Goal: Task Accomplishment & Management: Use online tool/utility

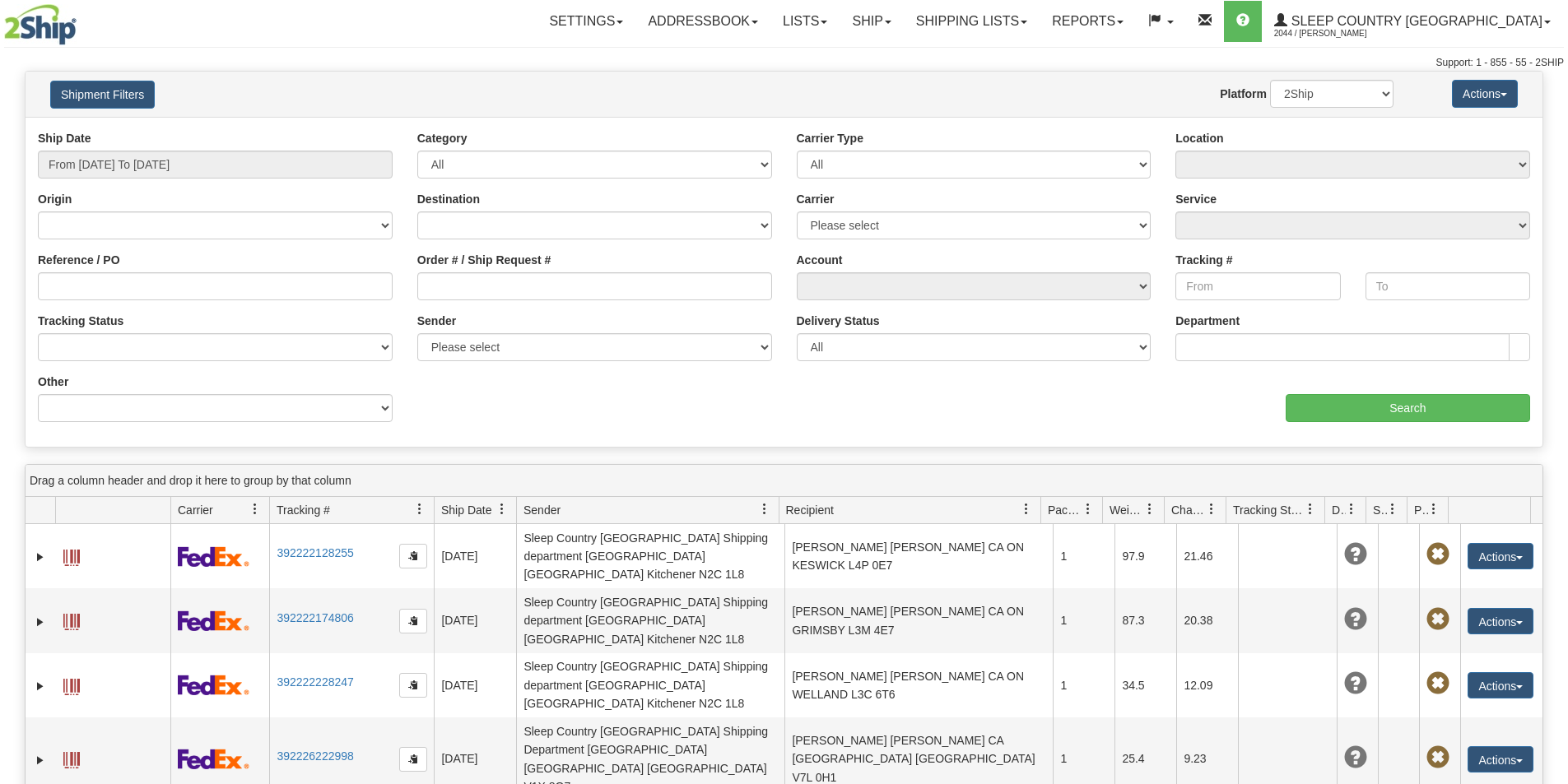
click at [441, 291] on input "Order # / Ship Request #" at bounding box center [595, 287] width 355 height 28
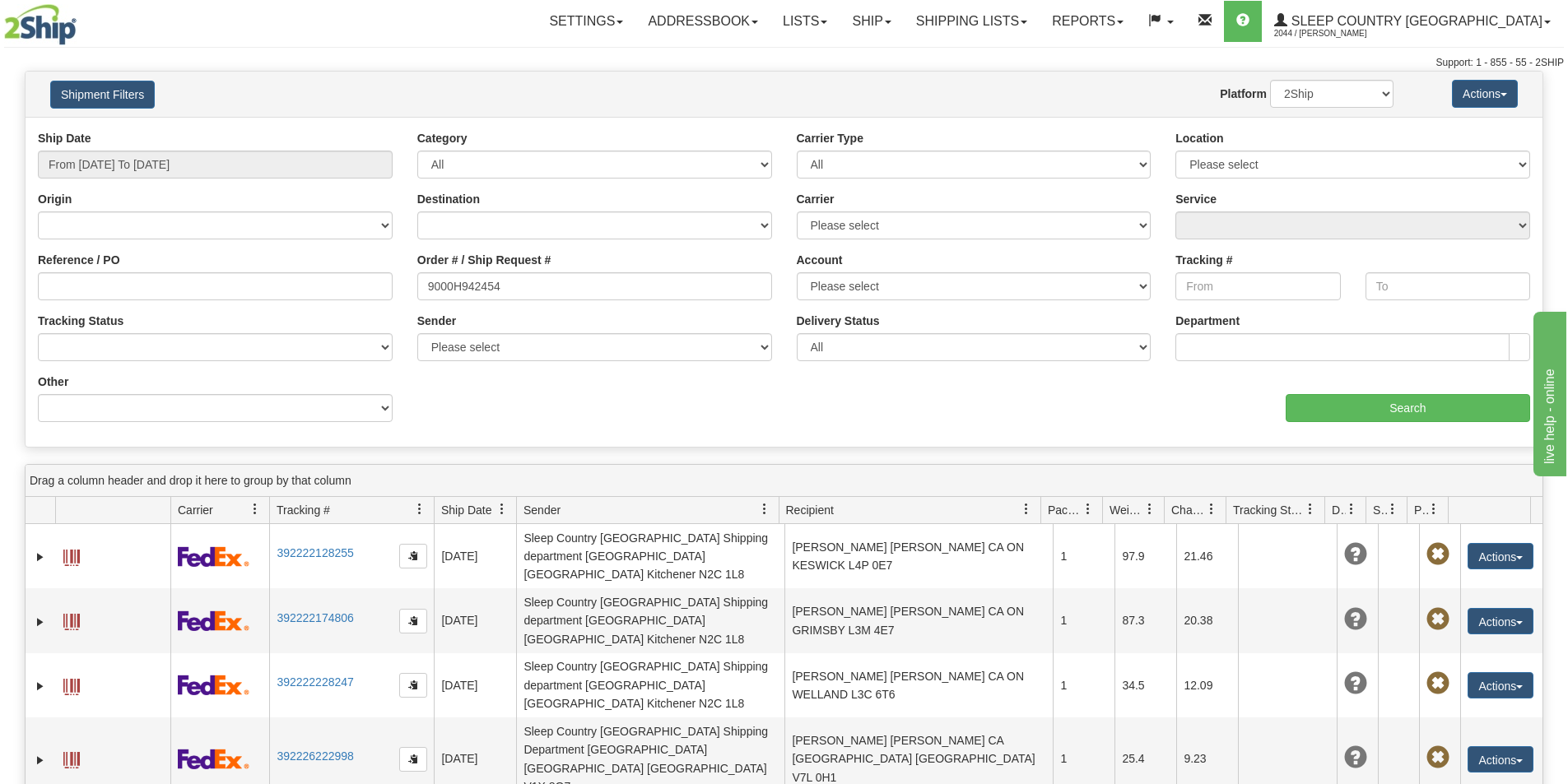
click at [428, 286] on input "9000H942454" at bounding box center [595, 287] width 355 height 28
type input "9000H942454"
click at [231, 159] on input "From 08/17/2025 To 08/18/2025" at bounding box center [215, 165] width 355 height 28
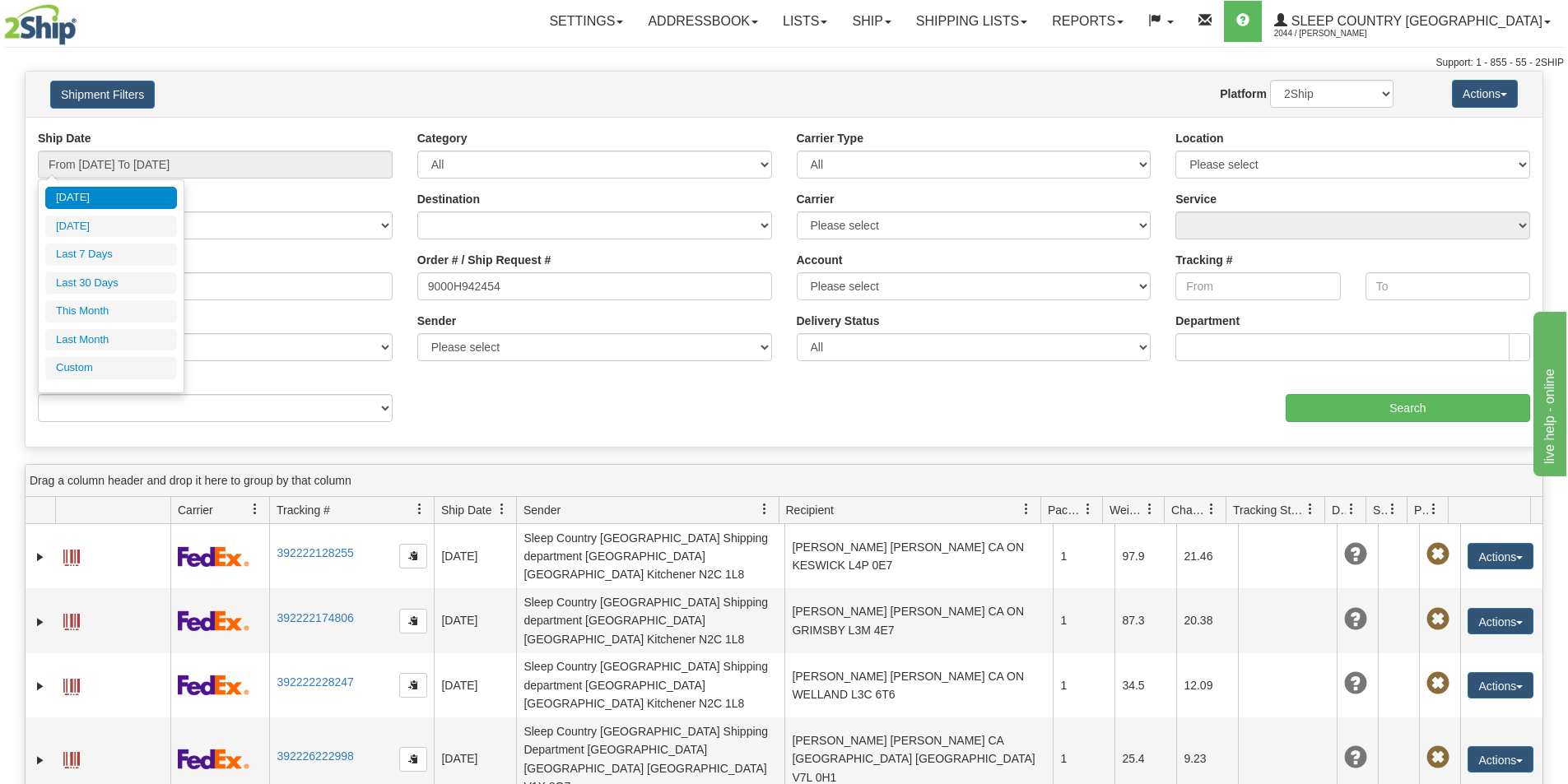
drag, startPoint x: 146, startPoint y: 274, endPoint x: 491, endPoint y: 288, distance: 345.3
click at [150, 274] on li "Last 30 Days" at bounding box center [111, 284] width 132 height 23
type input "From 07/20/2025 To 08/18/2025"
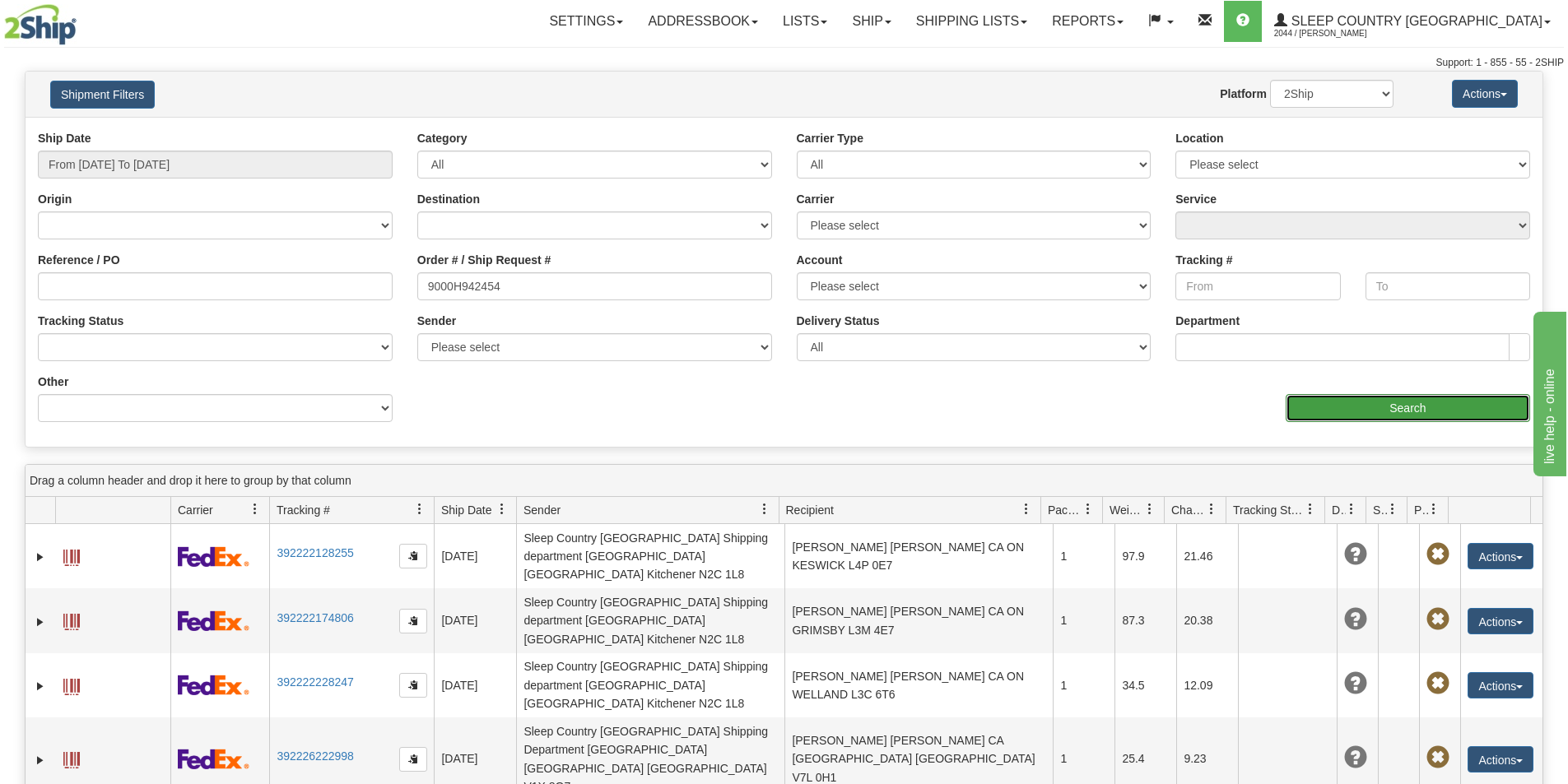
click at [1357, 395] on input "Search" at bounding box center [1408, 409] width 244 height 28
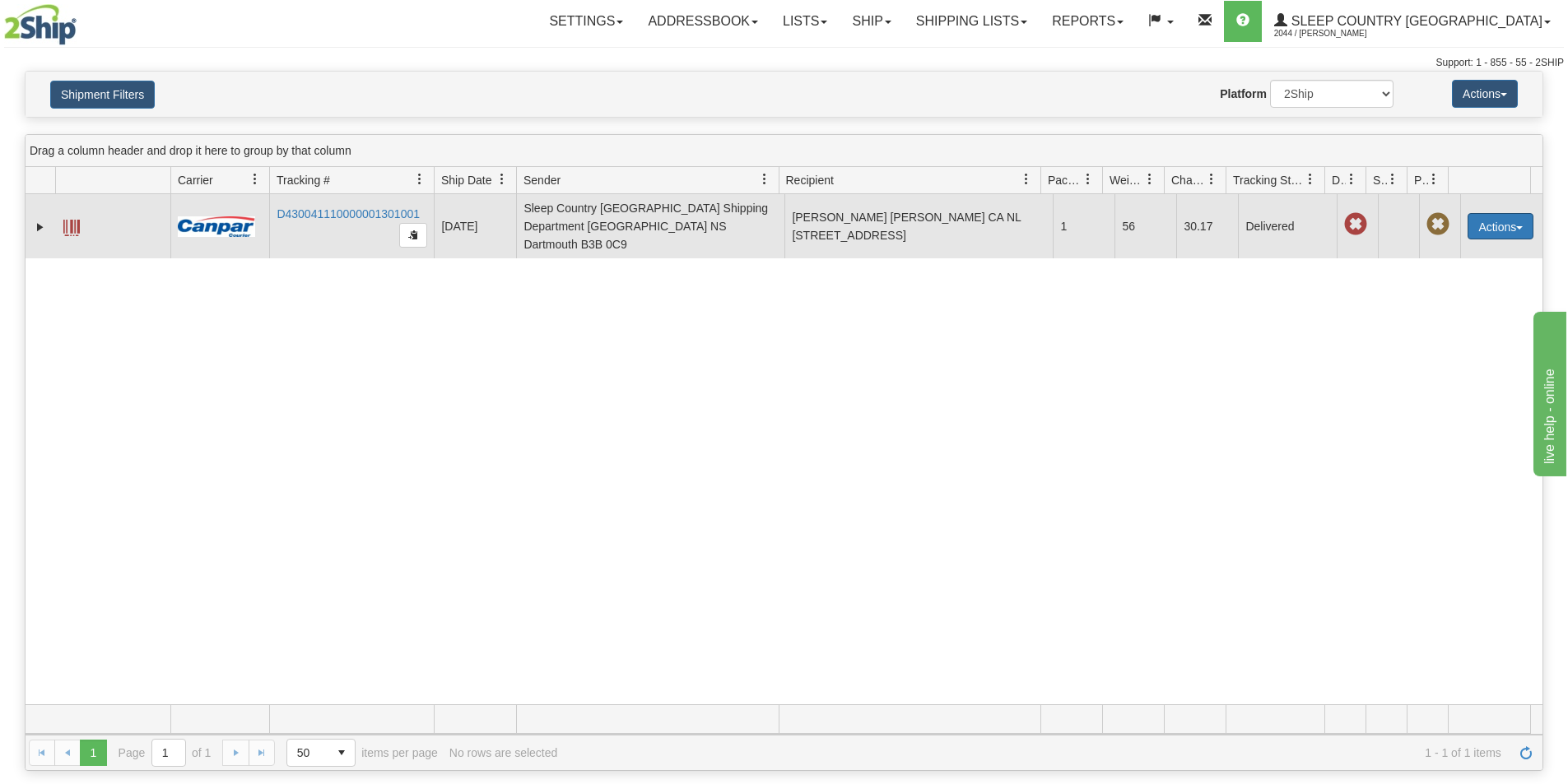
click at [1508, 217] on button "Actions" at bounding box center [1501, 226] width 66 height 26
click at [1432, 289] on link "Track" at bounding box center [1467, 299] width 132 height 22
click at [1516, 226] on span "button" at bounding box center [1519, 227] width 7 height 3
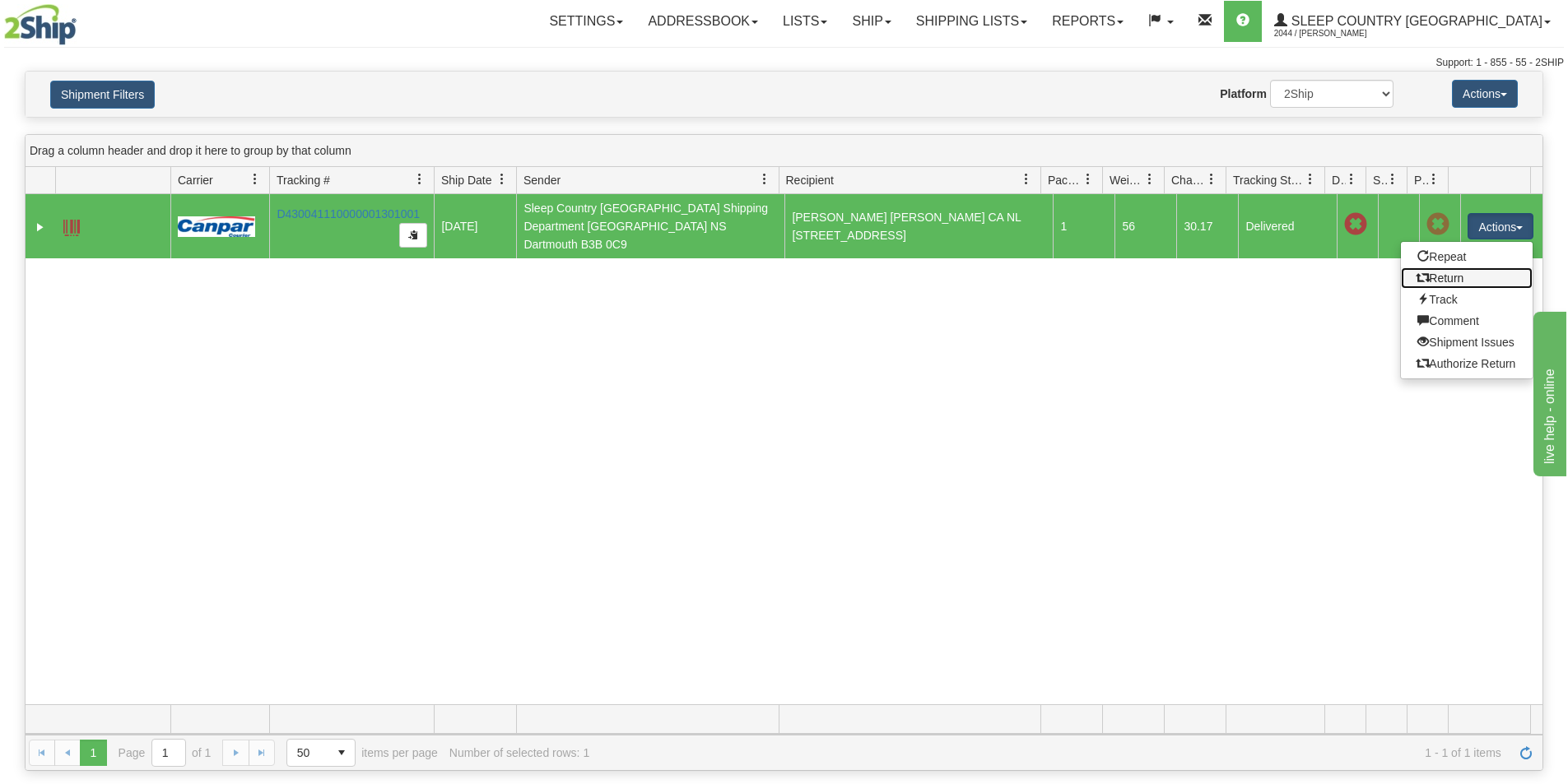
click at [1454, 272] on link "Return" at bounding box center [1467, 277] width 132 height 22
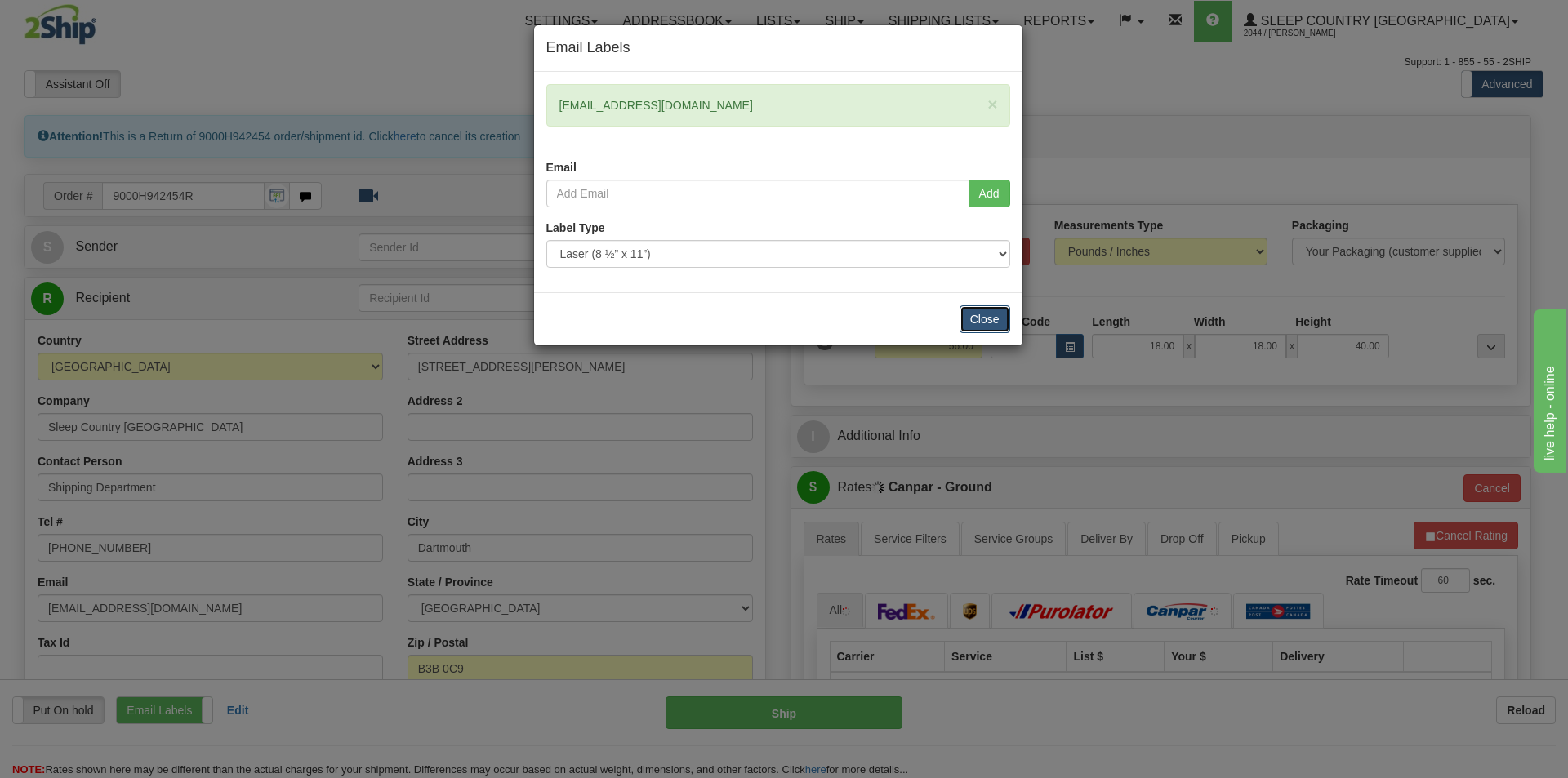
click at [986, 317] on button "Close" at bounding box center [985, 319] width 51 height 28
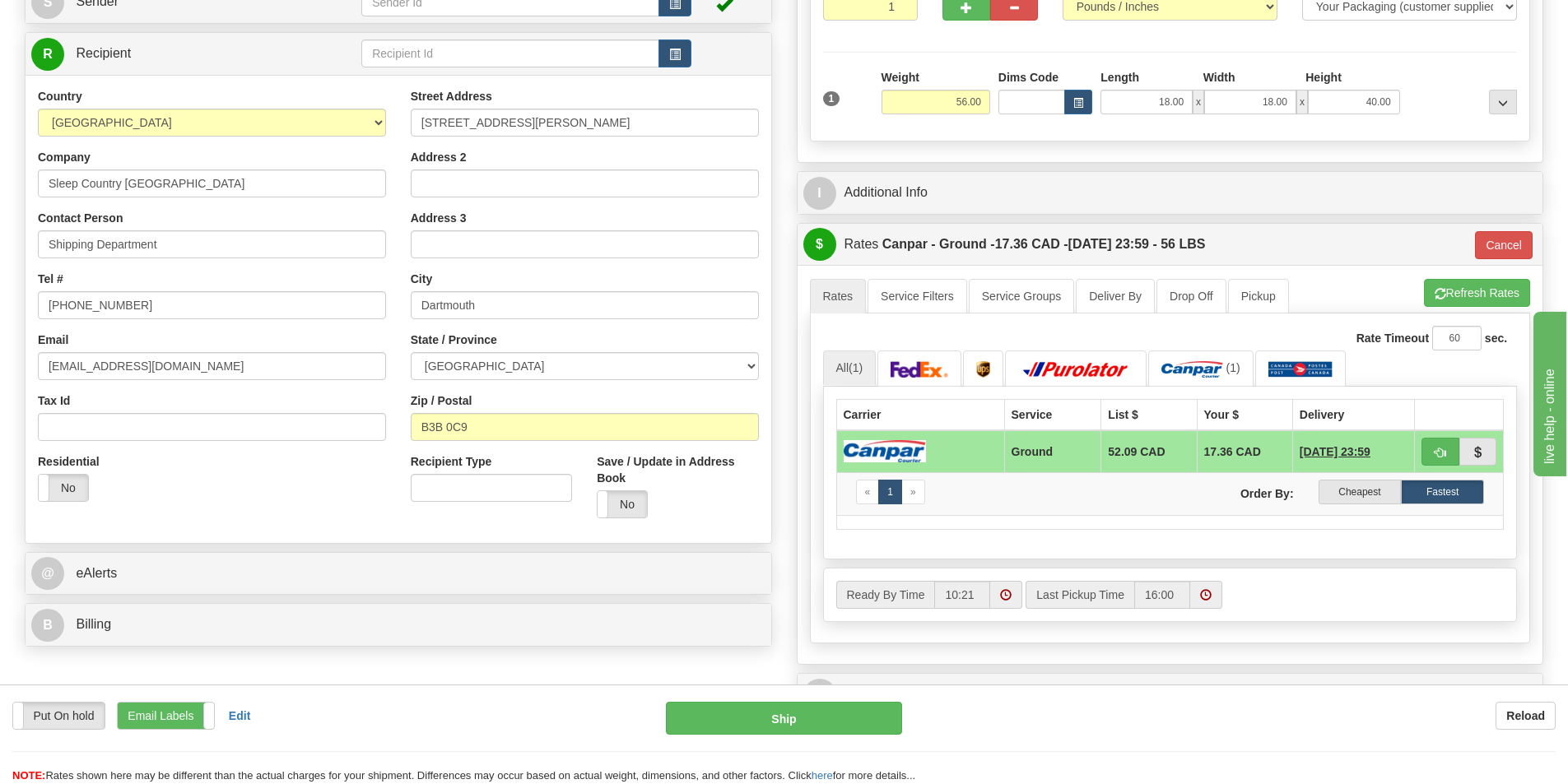
scroll to position [493, 0]
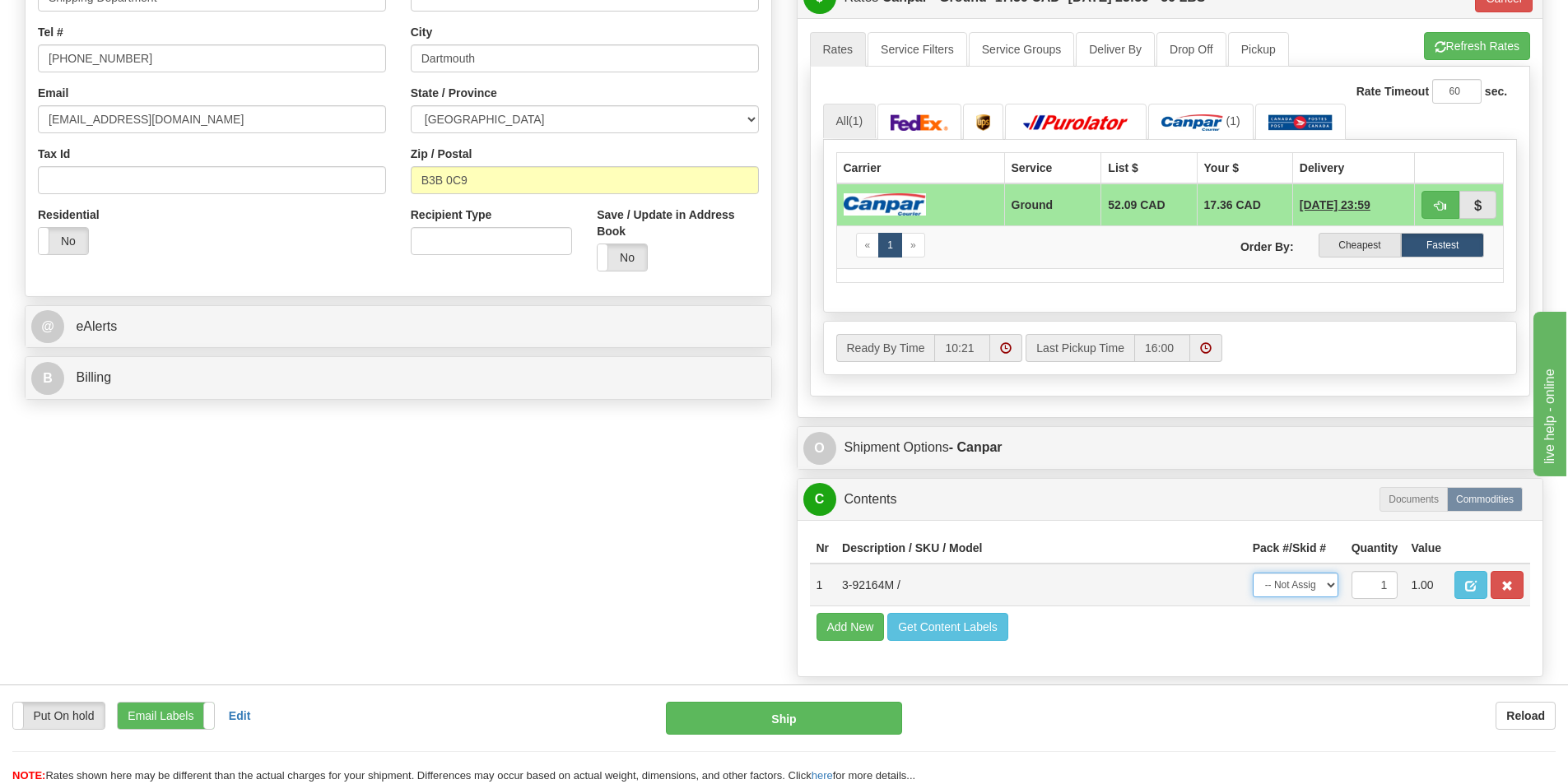
drag, startPoint x: 1321, startPoint y: 587, endPoint x: 1312, endPoint y: 589, distance: 9.2
click at [1321, 586] on select "-- Not Assigned -- Package 1" at bounding box center [1295, 585] width 86 height 25
select select "0"
click at [1253, 573] on select "-- Not Assigned -- Package 1" at bounding box center [1295, 585] width 86 height 25
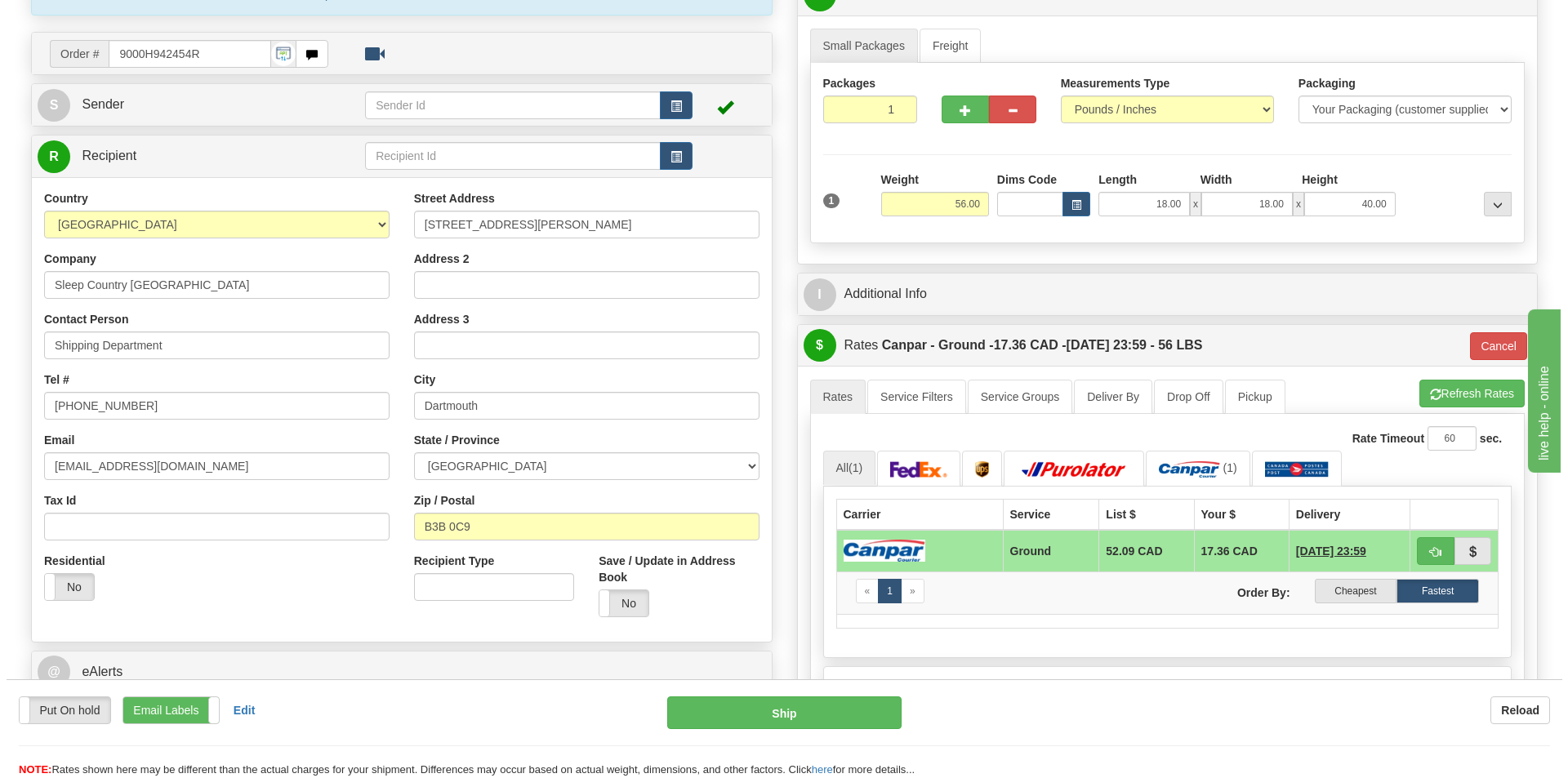
scroll to position [163, 0]
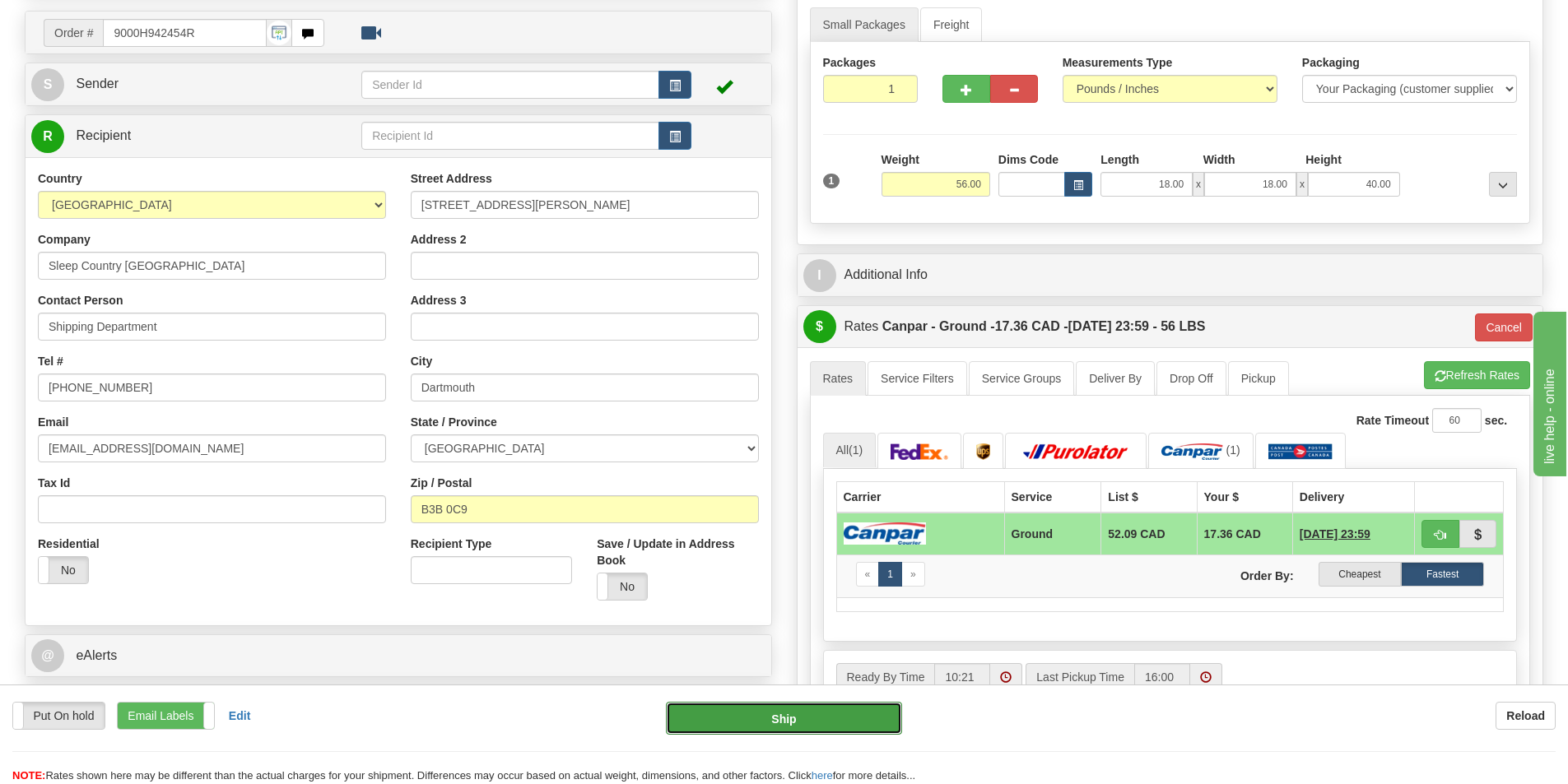
click at [847, 709] on button "Ship" at bounding box center [784, 718] width 236 height 33
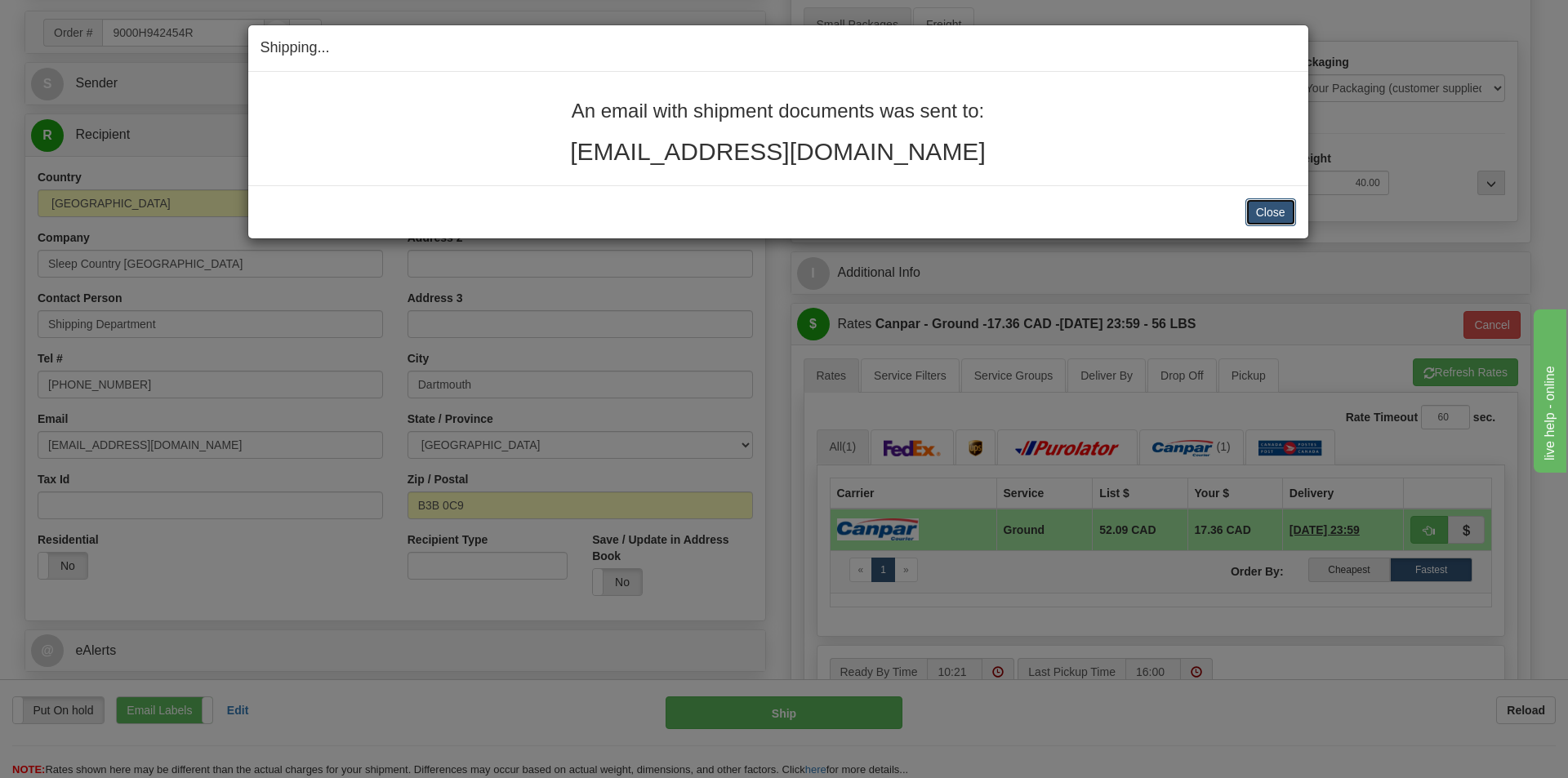
click at [1255, 202] on button "Close" at bounding box center [1271, 213] width 51 height 28
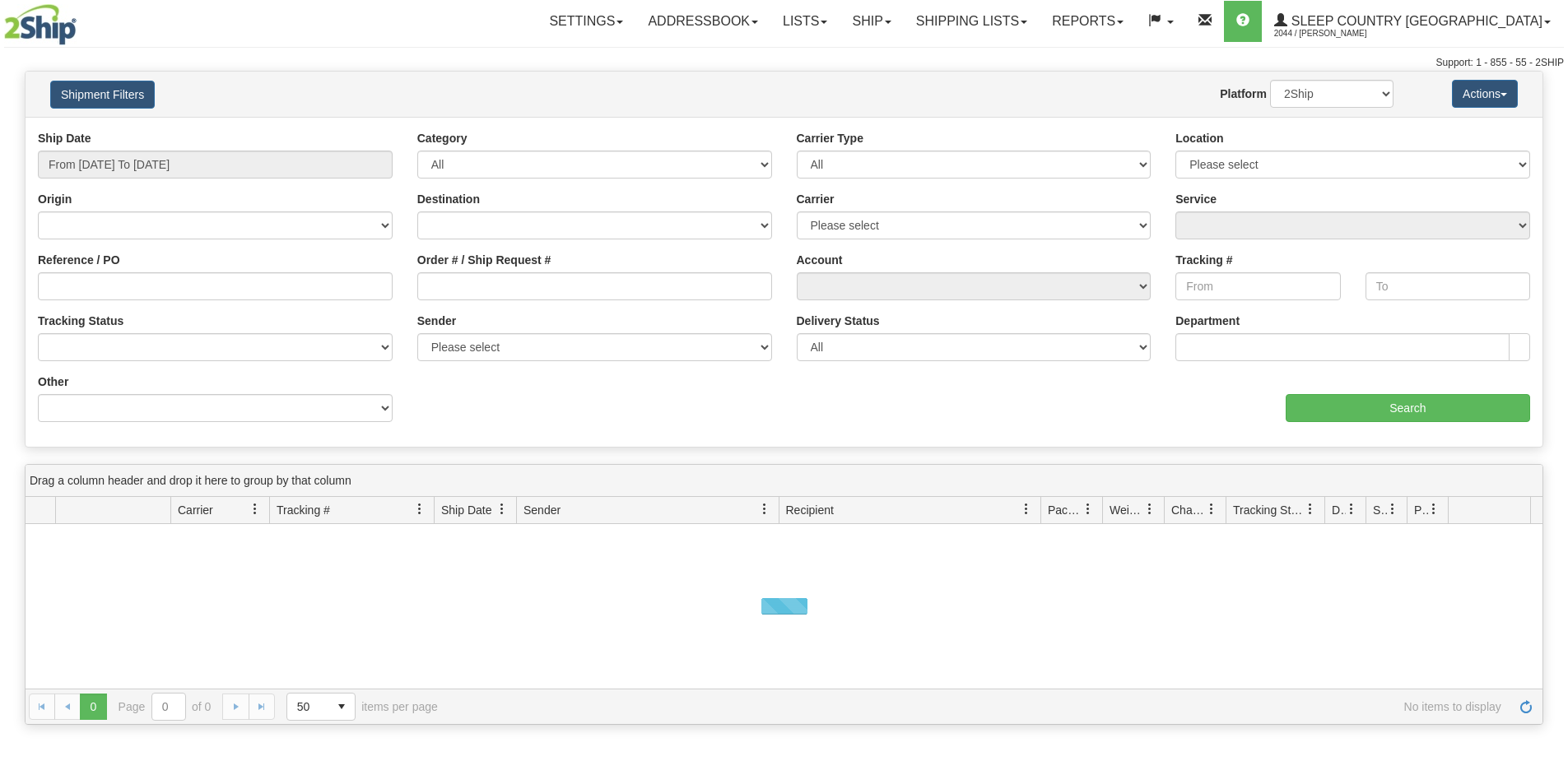
click at [459, 282] on input "Order # / Ship Request #" at bounding box center [595, 287] width 355 height 28
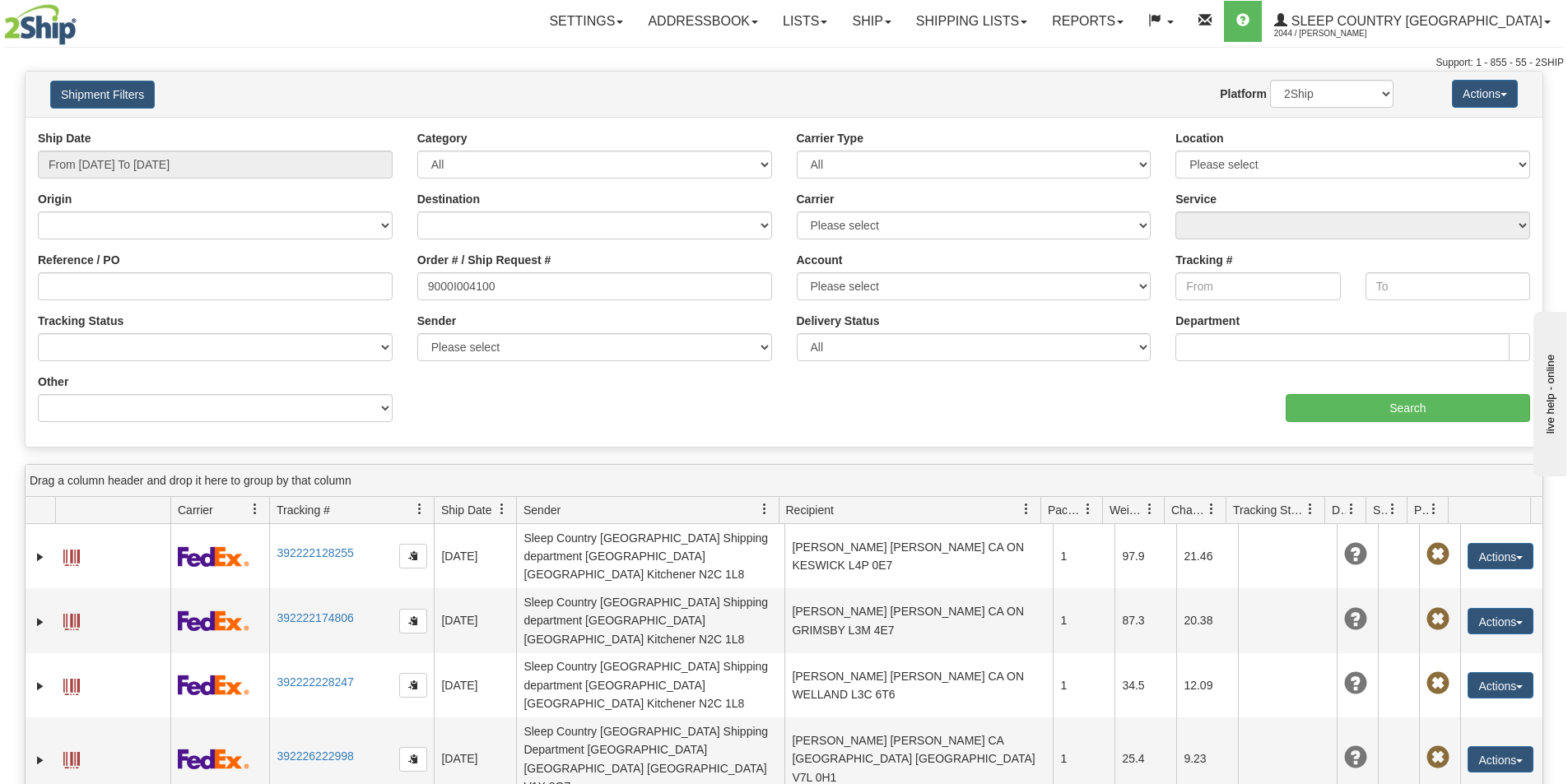
click at [426, 280] on input "9000I004100" at bounding box center [595, 287] width 355 height 28
type input "9000I004100"
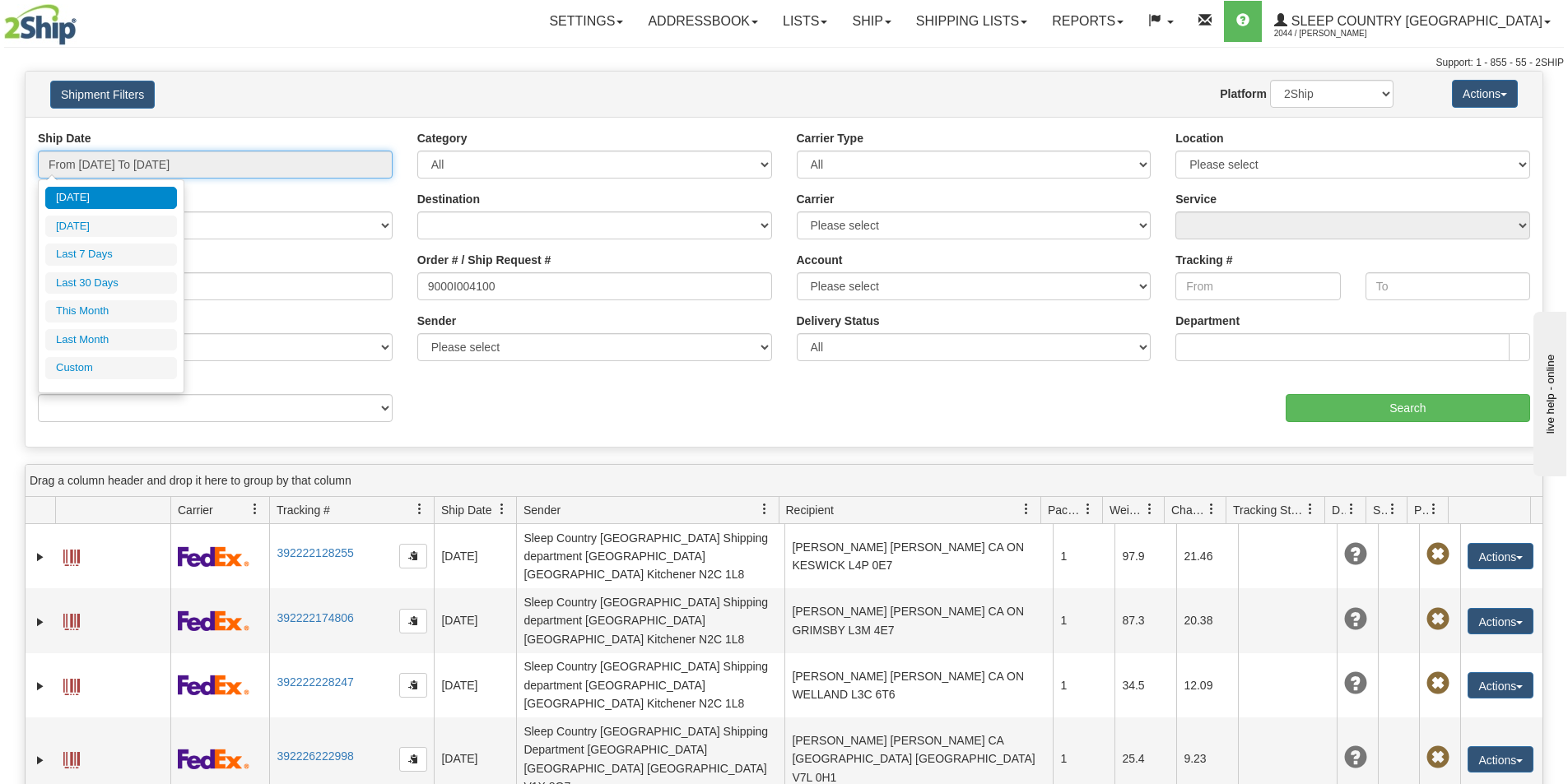
click at [231, 162] on input "From 08/17/2025 To 08/18/2025" at bounding box center [215, 165] width 355 height 28
click at [145, 284] on li "Last 30 Days" at bounding box center [111, 284] width 132 height 23
type input "From 07/20/2025 To 08/18/2025"
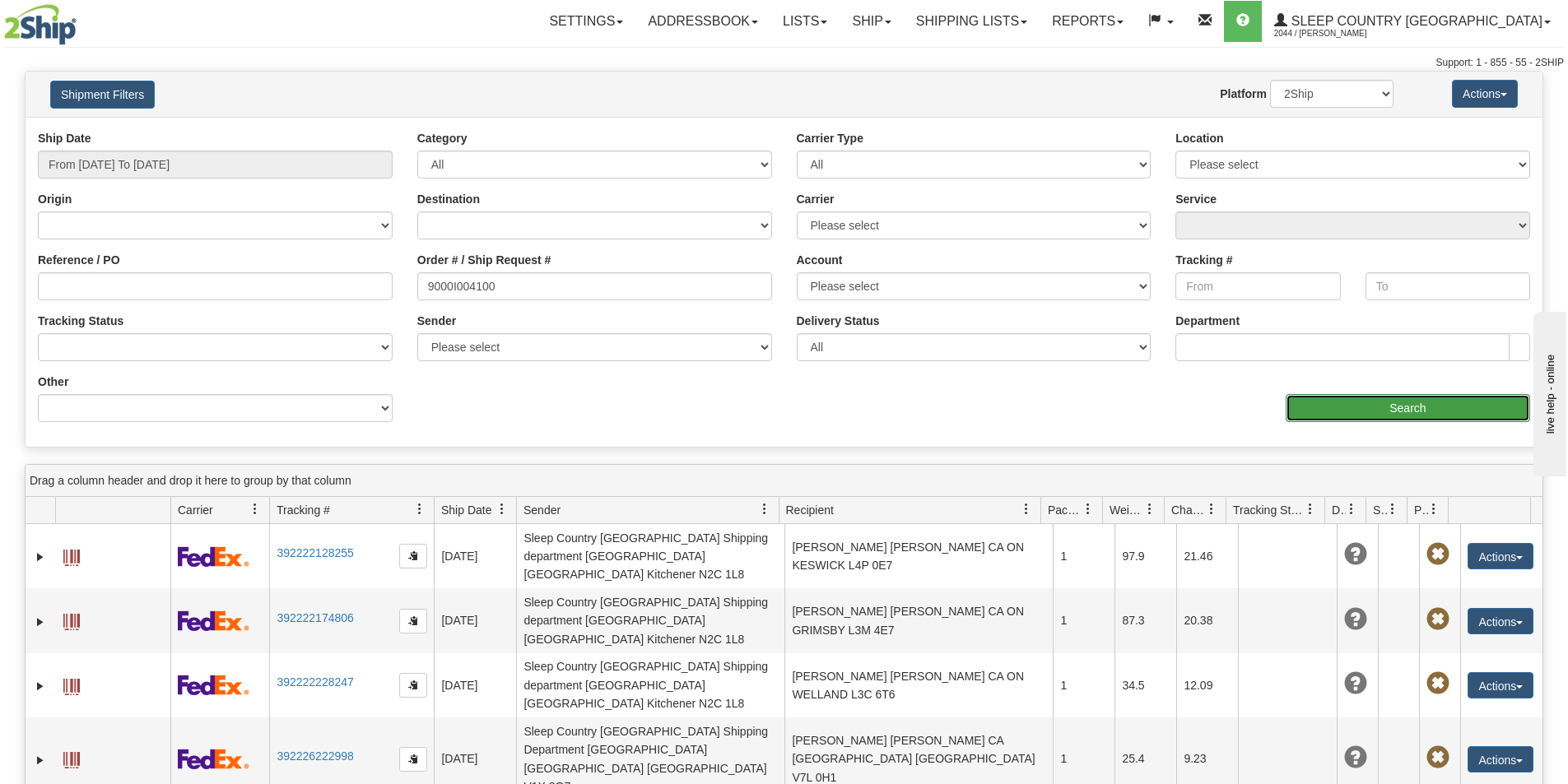
click at [1352, 402] on input "Search" at bounding box center [1408, 409] width 244 height 28
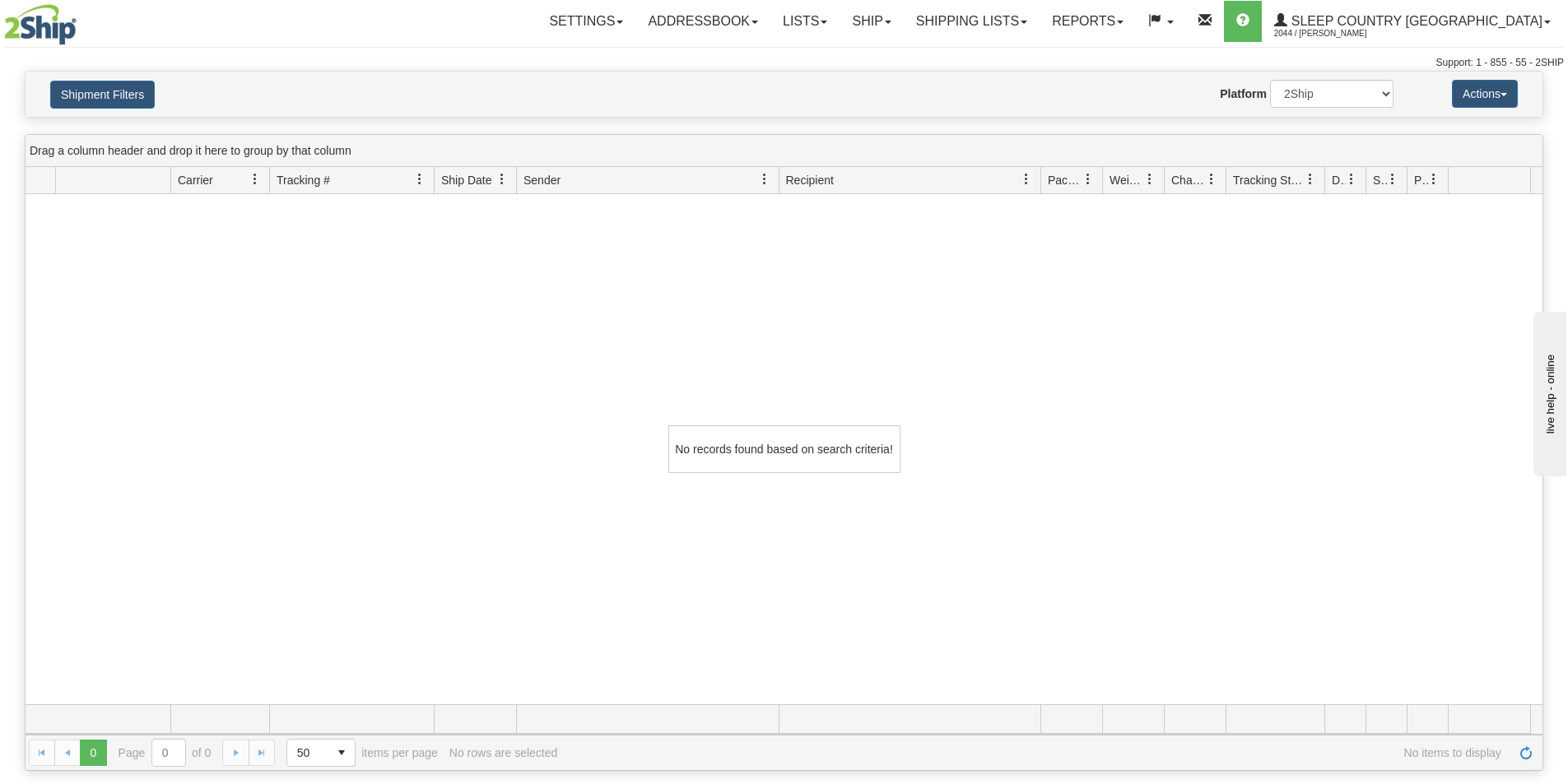
drag, startPoint x: 370, startPoint y: 65, endPoint x: 2, endPoint y: 56, distance: 368.1
click at [369, 65] on div "Support: 1 - 855 - 55 - 2SHIP" at bounding box center [784, 62] width 1560 height 14
drag, startPoint x: 102, startPoint y: 81, endPoint x: 2, endPoint y: 92, distance: 100.6
click at [100, 81] on button "Shipment Filters" at bounding box center [102, 94] width 105 height 28
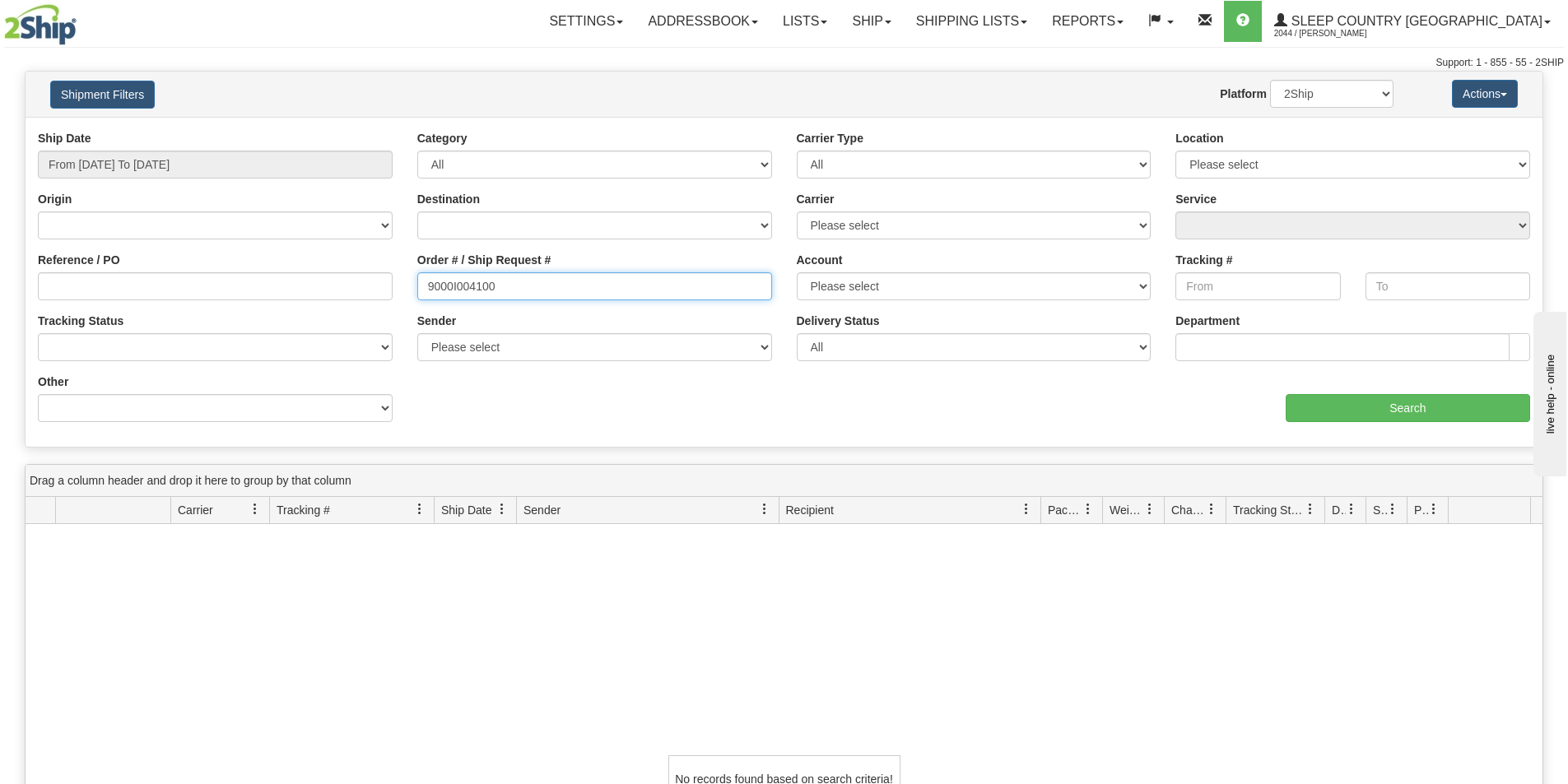
drag, startPoint x: 457, startPoint y: 282, endPoint x: 265, endPoint y: 280, distance: 192.0
click at [265, 130] on div "Reference / PO Order # / Ship Request # 9000I004100 Account Please select Canad…" at bounding box center [784, 130] width 1517 height 0
